Goal: Transaction & Acquisition: Purchase product/service

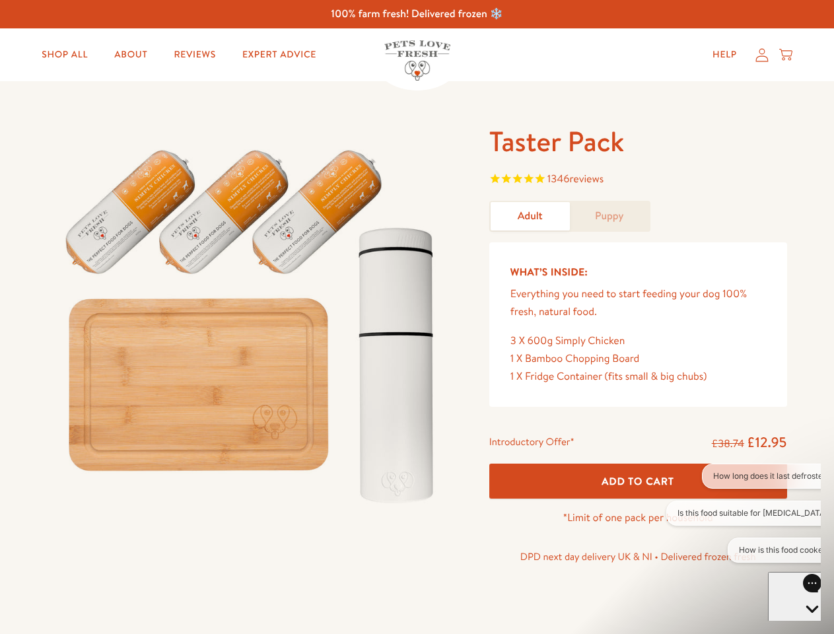
click at [417, 317] on img at bounding box center [253, 320] width 410 height 394
click at [638, 180] on span "1346 reviews" at bounding box center [638, 180] width 298 height 20
click at [638, 481] on span "Add To Cart" at bounding box center [638, 481] width 73 height 14
click at [744, 476] on button "How long does it last defrosted?" at bounding box center [772, 476] width 141 height 25
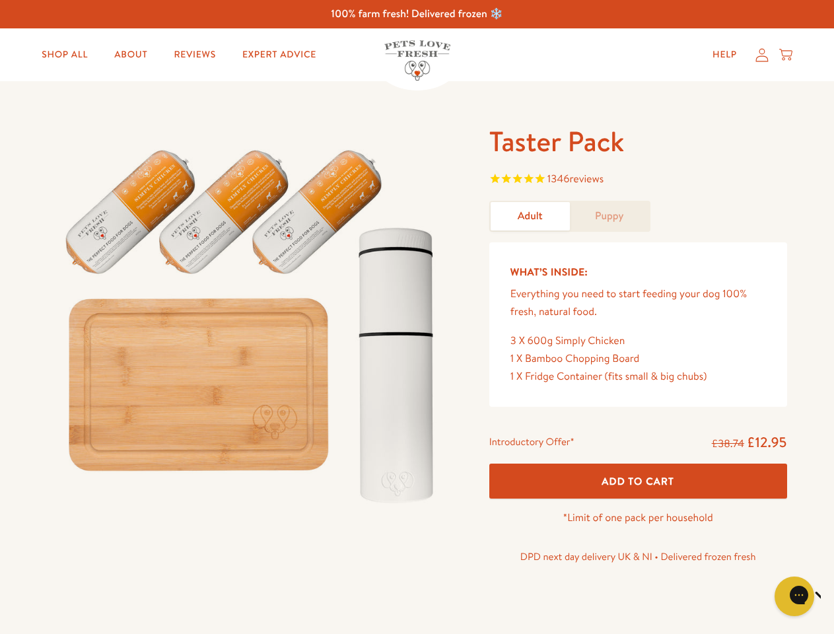
click at [833, 596] on icon "Close gorgias live chat" at bounding box center [841, 594] width 13 height 13
